Goal: Information Seeking & Learning: Learn about a topic

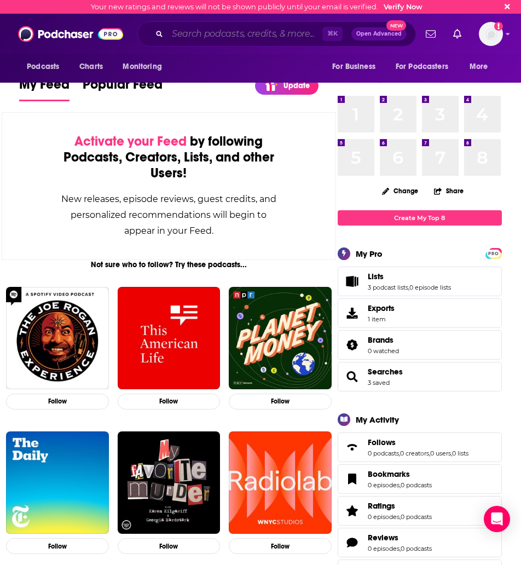
click at [222, 38] on input "Search podcasts, credits, & more..." at bounding box center [244, 34] width 155 height 18
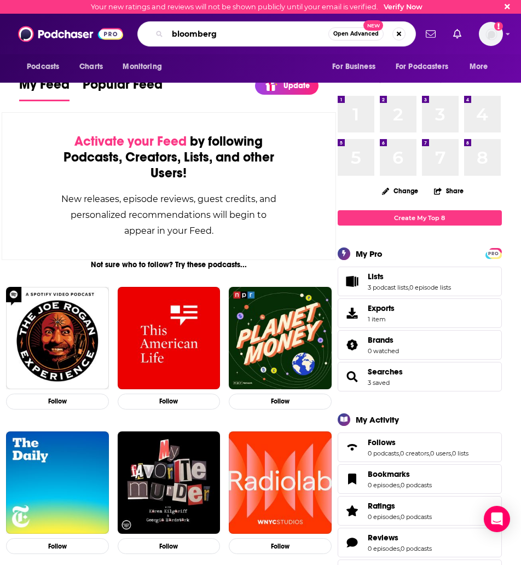
type input "bloomberg"
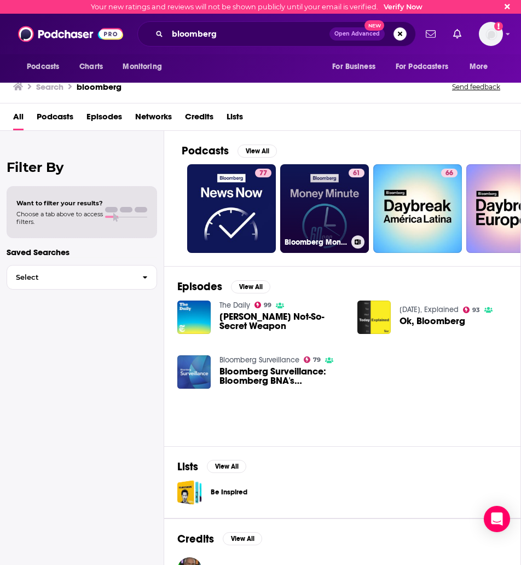
click at [309, 203] on link "61 Bloomberg Money Minute" at bounding box center [324, 208] width 89 height 89
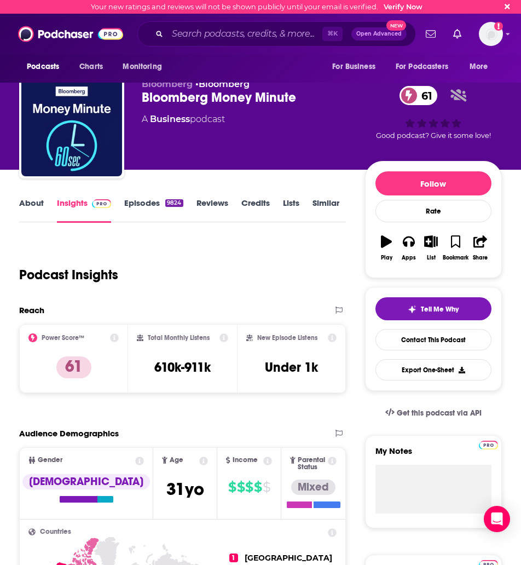
click at [43, 206] on link "About" at bounding box center [31, 209] width 25 height 25
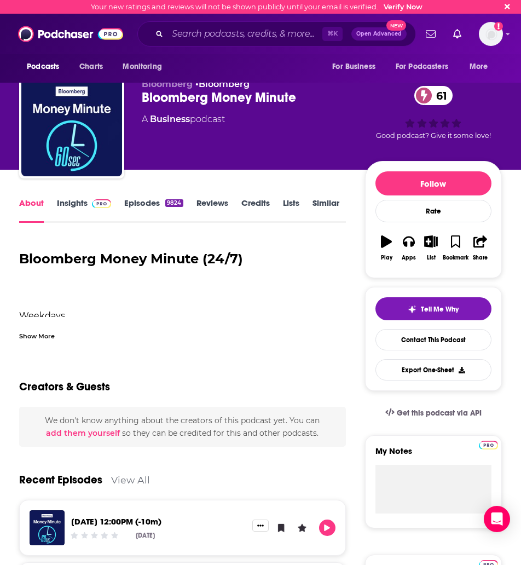
click at [37, 335] on div "Show More" at bounding box center [37, 335] width 36 height 10
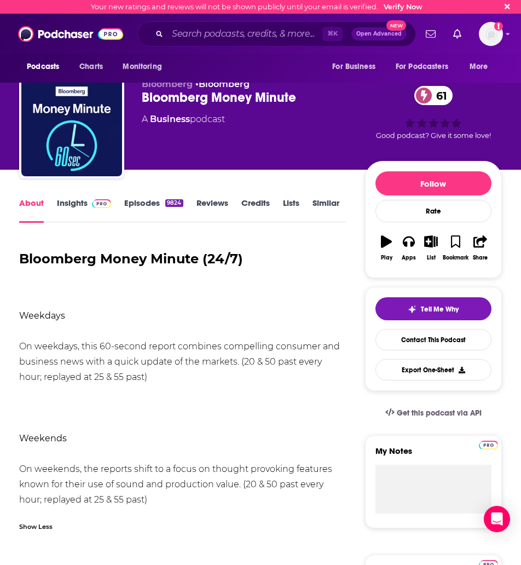
click at [72, 205] on link "Insights" at bounding box center [84, 209] width 54 height 25
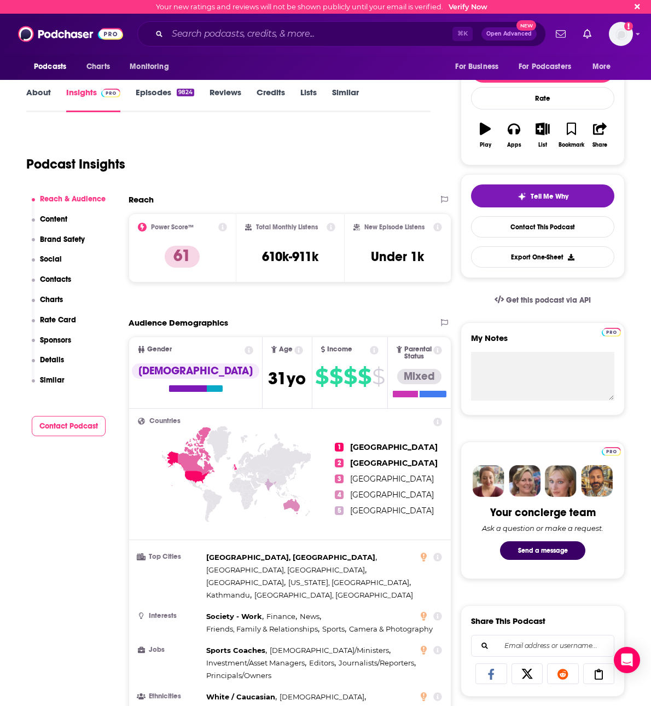
scroll to position [119, 0]
